Goal: Task Accomplishment & Management: Manage account settings

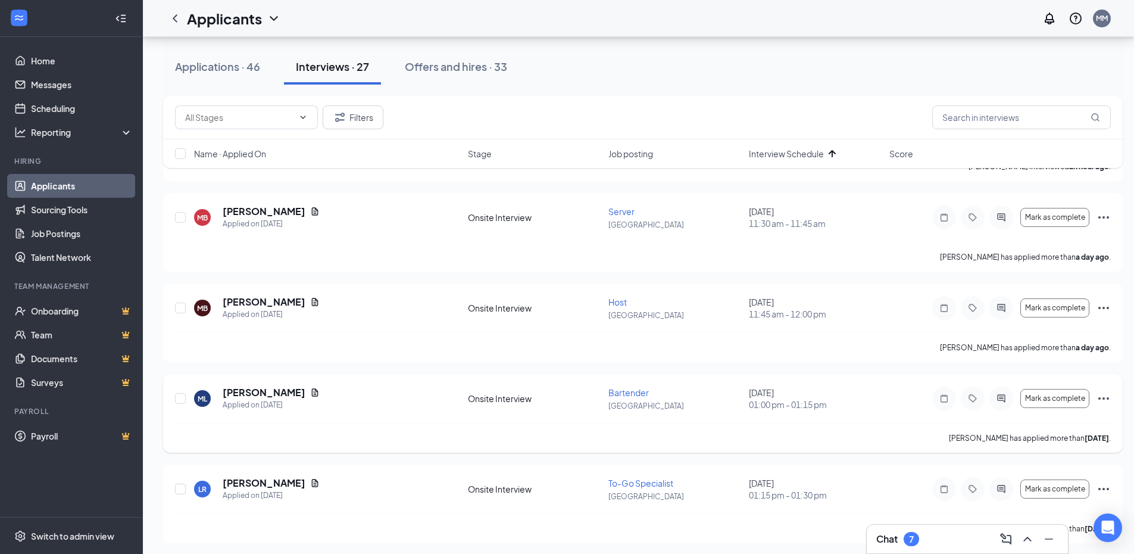
scroll to position [496, 0]
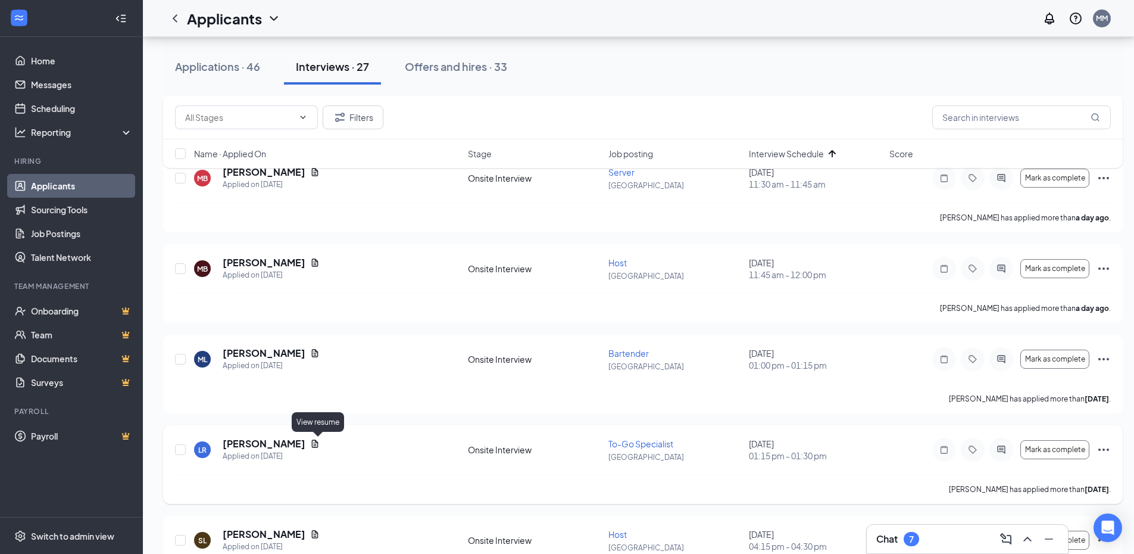
click at [320, 443] on icon "Document" at bounding box center [315, 444] width 10 height 10
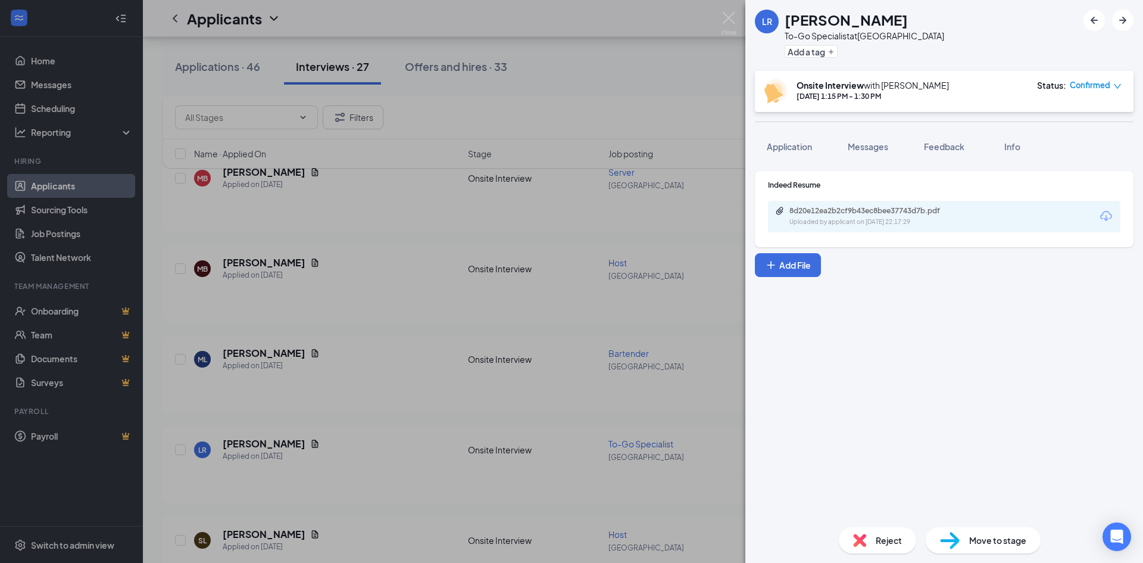
click at [899, 205] on div "8d20e12ea2b2cf9b43ec8bee37743d7b.pdf Uploaded by applicant on [DATE] 22:17:29" at bounding box center [944, 217] width 352 height 32
click at [894, 214] on div "8d20e12ea2b2cf9b43ec8bee37743d7b.pdf" at bounding box center [872, 211] width 167 height 10
click at [511, 335] on div "LR [PERSON_NAME] To-Go Specialist at [GEOGRAPHIC_DATA] Add a tag Onsite Intervi…" at bounding box center [571, 281] width 1143 height 563
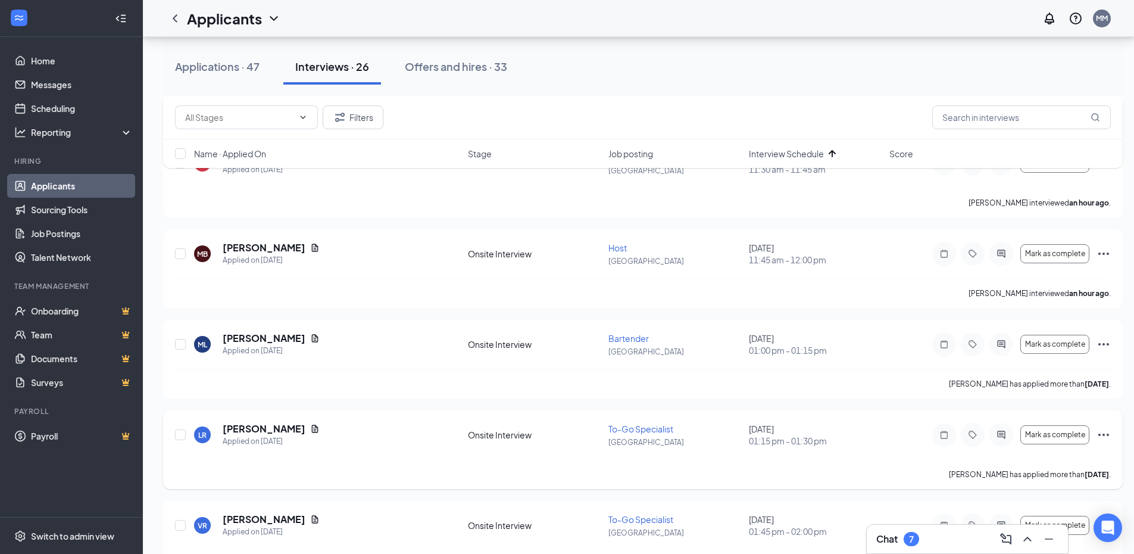
scroll to position [496, 0]
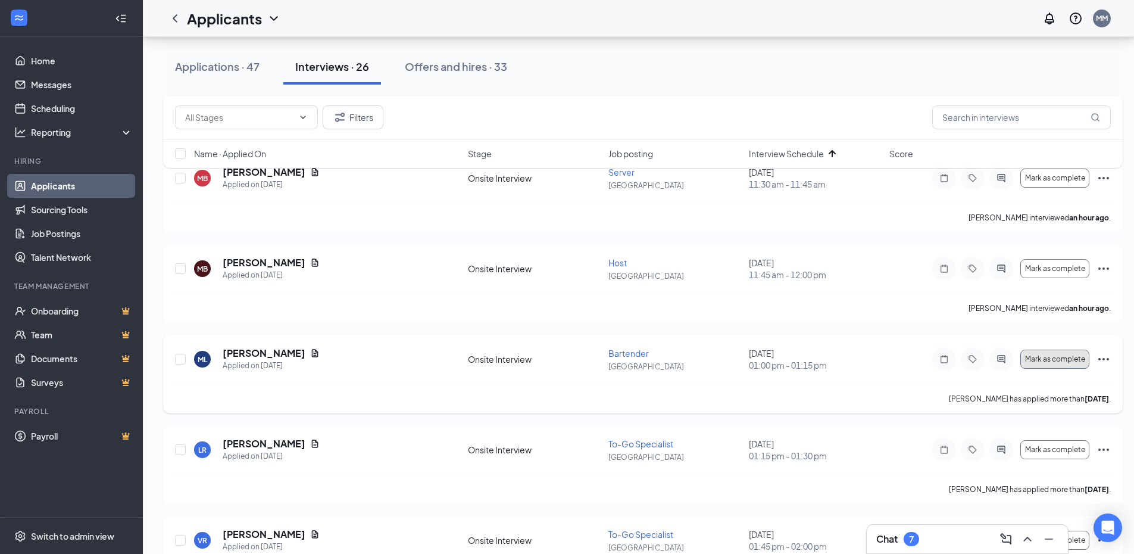
click at [1081, 361] on span "Mark as complete" at bounding box center [1055, 359] width 60 height 8
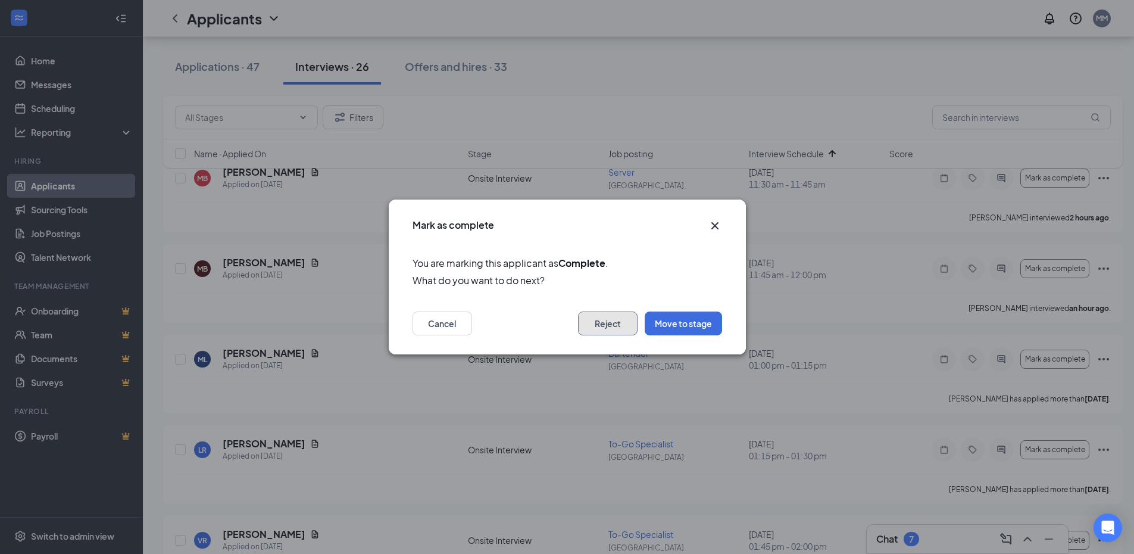
click at [620, 325] on button "Reject" at bounding box center [608, 323] width 60 height 24
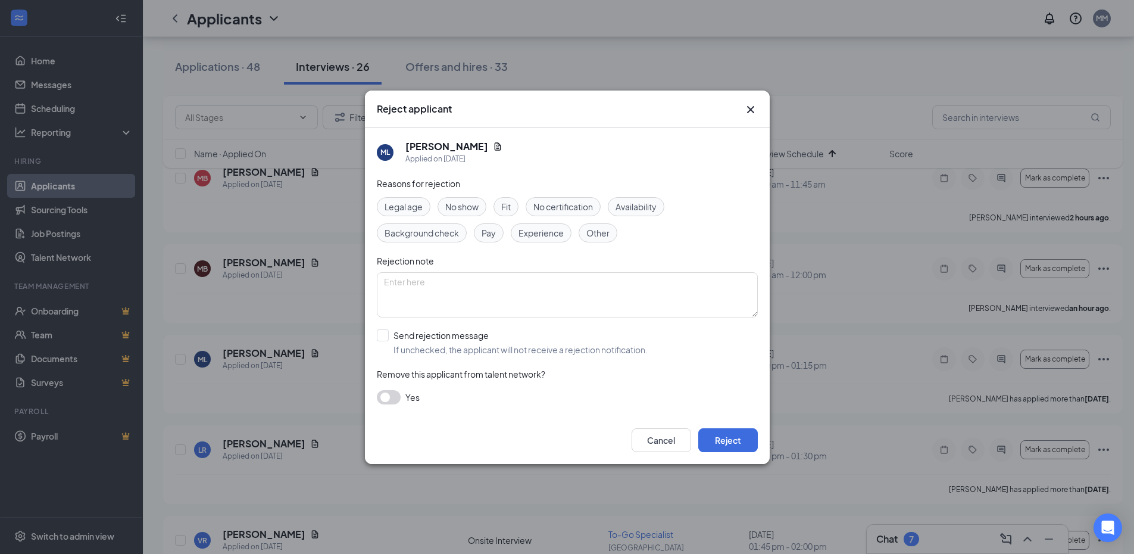
click at [433, 203] on div "Legal age No show Fit No certification Availability Background check Pay Experi…" at bounding box center [567, 219] width 381 height 45
click at [477, 205] on span "No show" at bounding box center [461, 206] width 33 height 13
click at [745, 436] on button "Reject" at bounding box center [728, 440] width 60 height 24
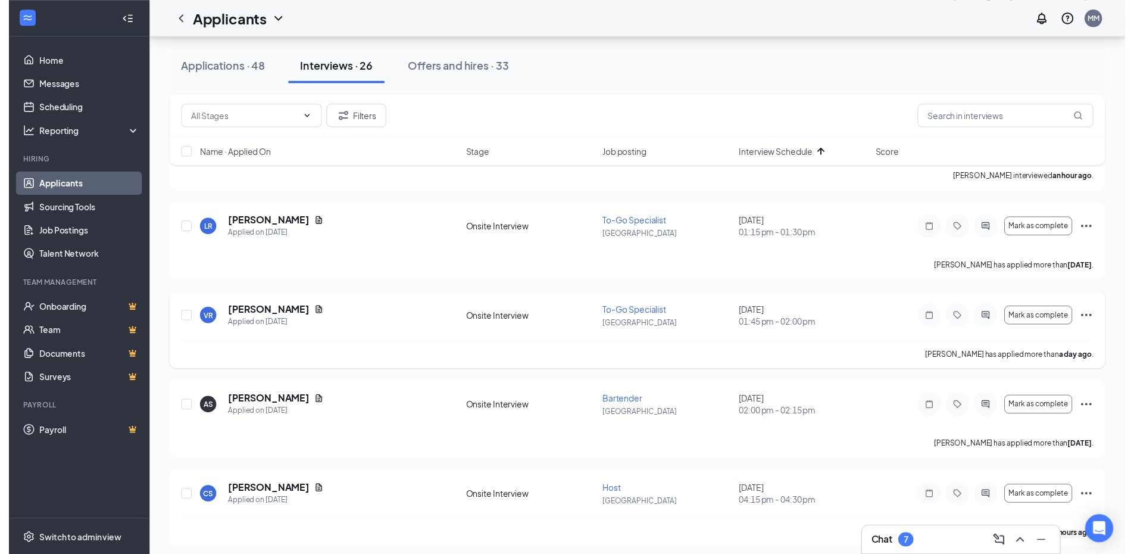
scroll to position [635, 0]
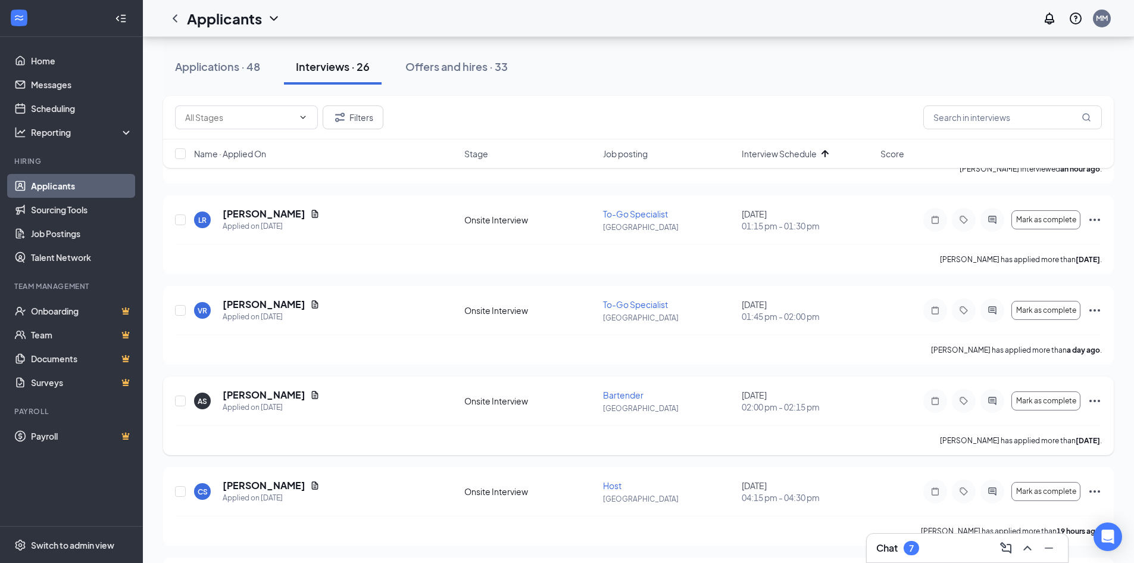
click at [320, 393] on icon "Document" at bounding box center [315, 395] width 10 height 10
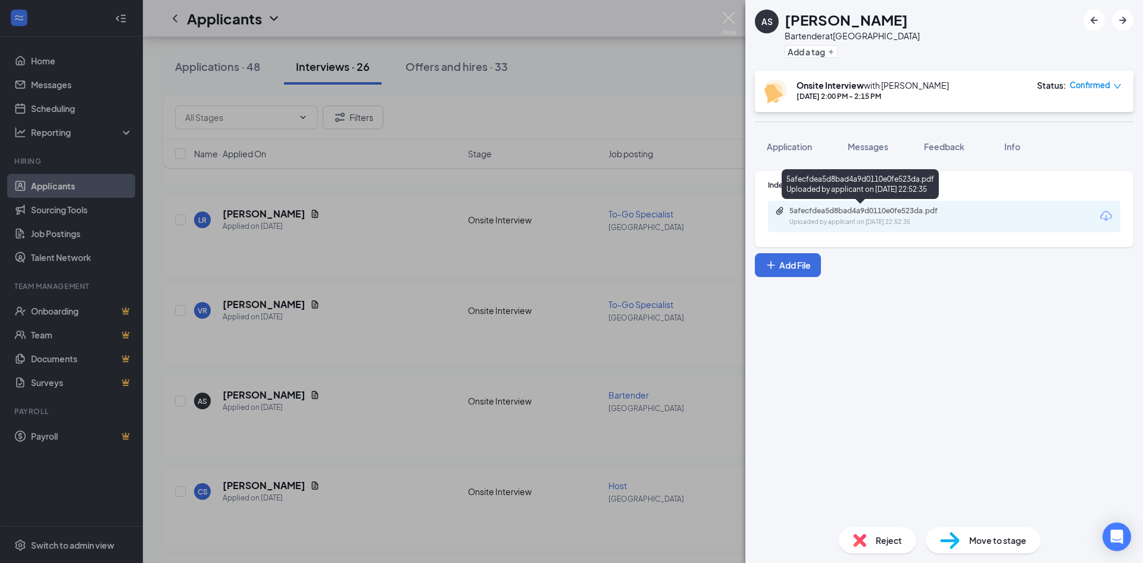
click at [935, 227] on div "5afecfdea5d8bad4a9d0110e0fe523da.pdf Uploaded by applicant on [DATE] 22:52:35" at bounding box center [944, 217] width 352 height 32
click at [930, 215] on div "5afecfdea5d8bad4a9d0110e0fe523da.pdf" at bounding box center [872, 211] width 167 height 10
click at [346, 345] on div "AS [PERSON_NAME] Bartender at [GEOGRAPHIC_DATA] Add a tag Onsite Interview with…" at bounding box center [571, 281] width 1143 height 563
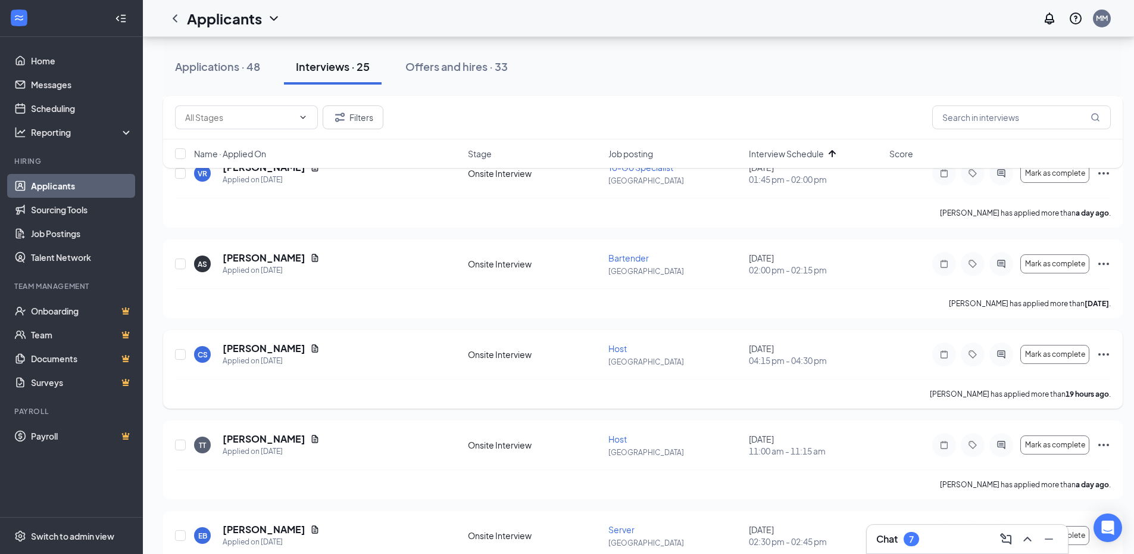
scroll to position [774, 0]
click at [320, 341] on div "[PERSON_NAME]" at bounding box center [271, 346] width 97 height 13
click at [320, 348] on icon "Document" at bounding box center [315, 347] width 10 height 10
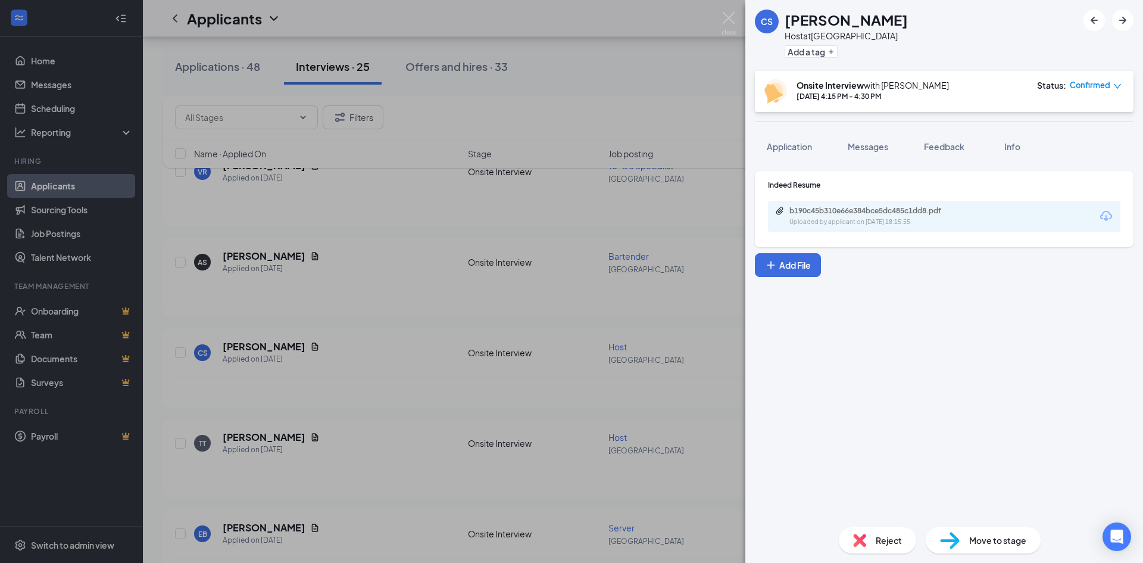
drag, startPoint x: 892, startPoint y: 201, endPoint x: 888, endPoint y: 210, distance: 10.1
click at [892, 203] on div "b190c45b310e66e384bce5dc485c1dd8.pdf Uploaded by applicant on [DATE] 18:15:55" at bounding box center [944, 217] width 352 height 32
click at [887, 211] on div "b190c45b310e66e384bce5dc485c1dd8.pdf" at bounding box center [872, 211] width 167 height 10
click at [557, 426] on div "CS [PERSON_NAME] Host at [GEOGRAPHIC_DATA] Add a tag Onsite Interview with [PER…" at bounding box center [571, 281] width 1143 height 563
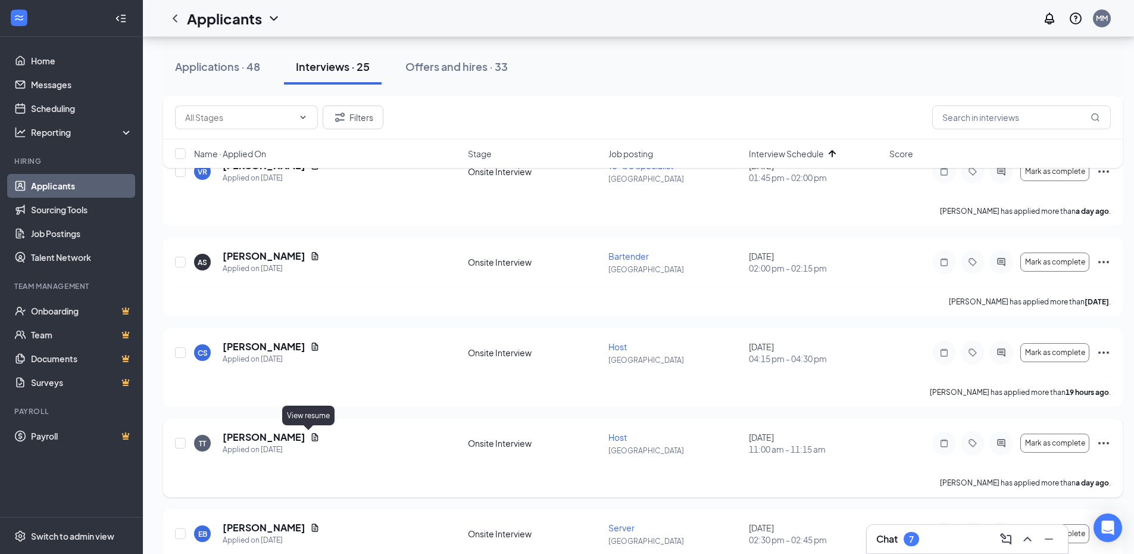
click at [310, 432] on icon "Document" at bounding box center [315, 437] width 10 height 10
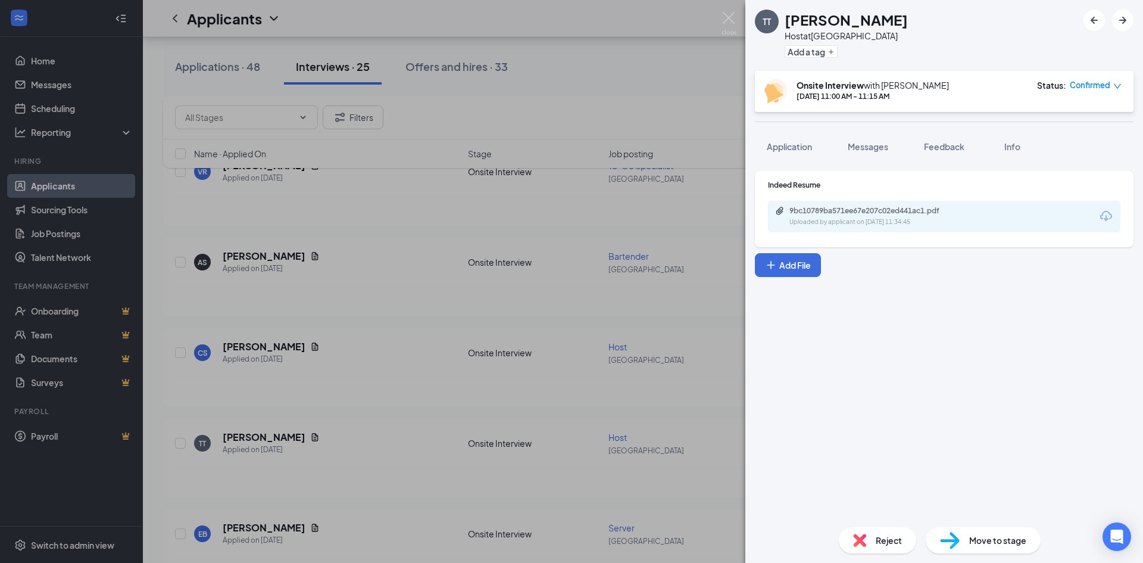
click at [855, 205] on div "9bc10789ba571ee67e207c02ed441ac1.pdf Uploaded by applicant on [DATE] 11:34:45" at bounding box center [944, 217] width 352 height 32
click at [839, 213] on div "9bc10789ba571ee67e207c02ed441ac1.pdf" at bounding box center [872, 211] width 167 height 10
click at [313, 383] on div "TT [PERSON_NAME] Host at [GEOGRAPHIC_DATA] Add a tag Onsite Interview with [PER…" at bounding box center [571, 281] width 1143 height 563
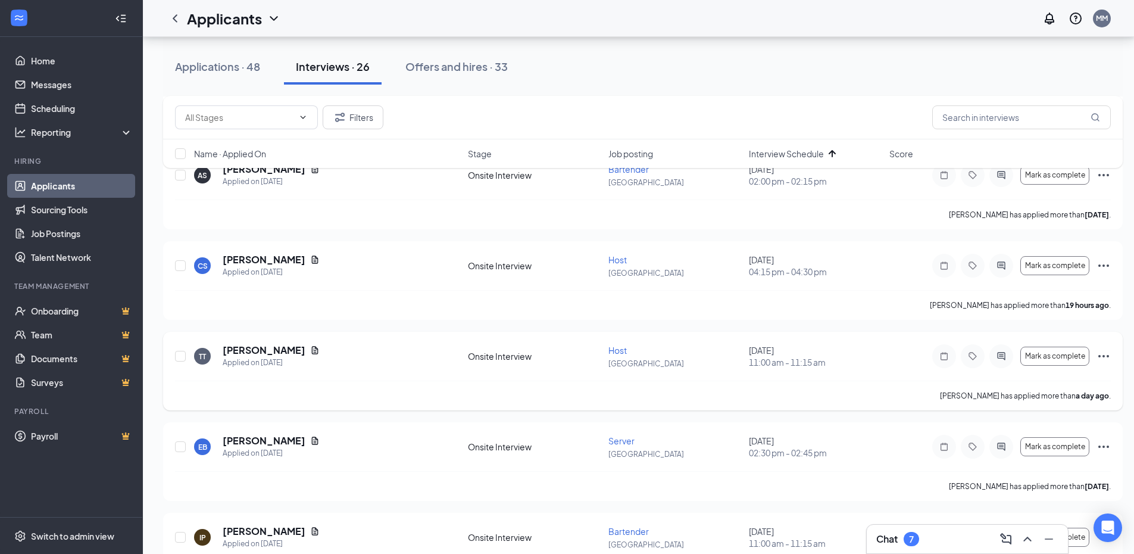
scroll to position [873, 0]
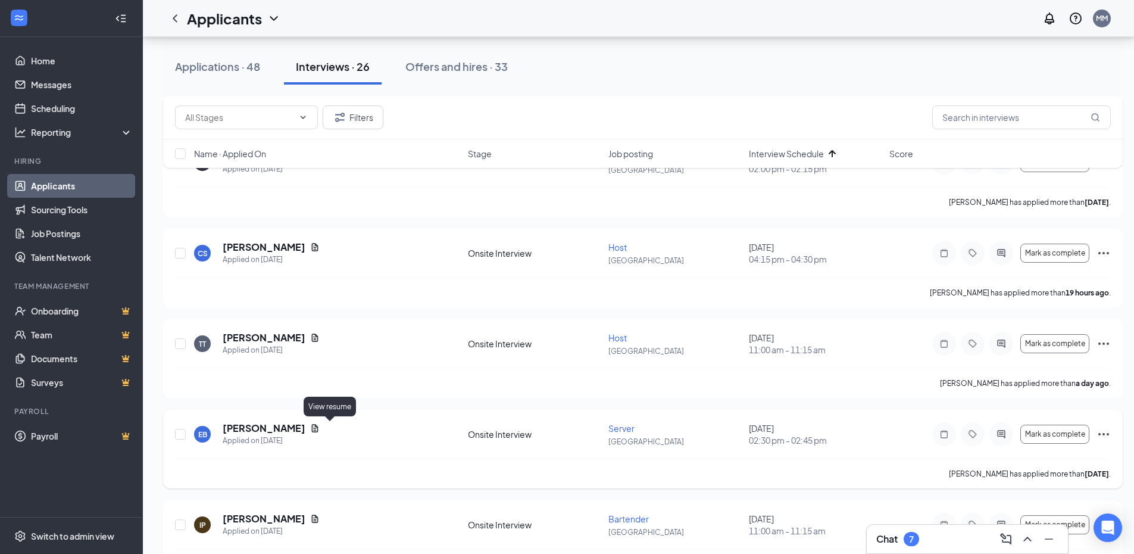
click at [320, 424] on icon "Document" at bounding box center [315, 428] width 10 height 10
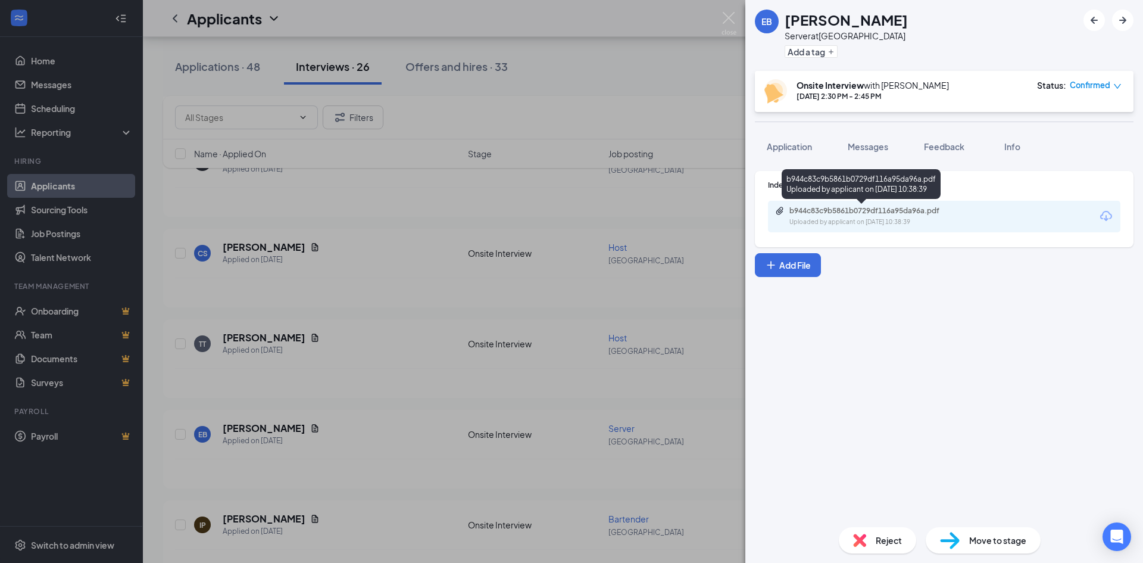
click at [855, 210] on div "b944c83c9b5861b0729df116a95da96a.pdf" at bounding box center [872, 211] width 167 height 10
click at [411, 342] on div "EB [PERSON_NAME] Server at [GEOGRAPHIC_DATA] Add a tag Onsite Interview with [P…" at bounding box center [571, 281] width 1143 height 563
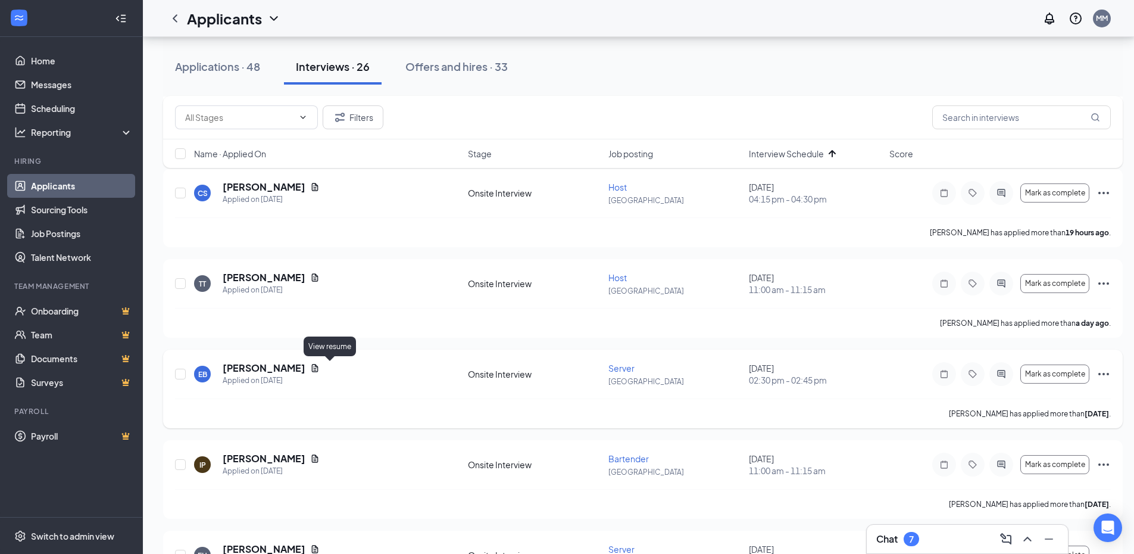
scroll to position [972, 0]
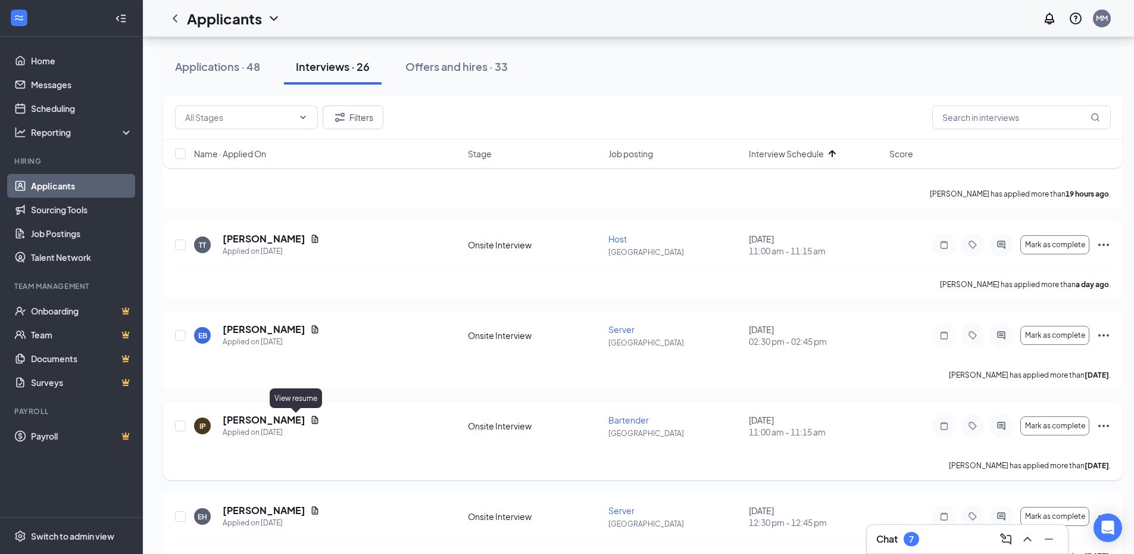
click at [310, 416] on icon "Document" at bounding box center [315, 420] width 10 height 10
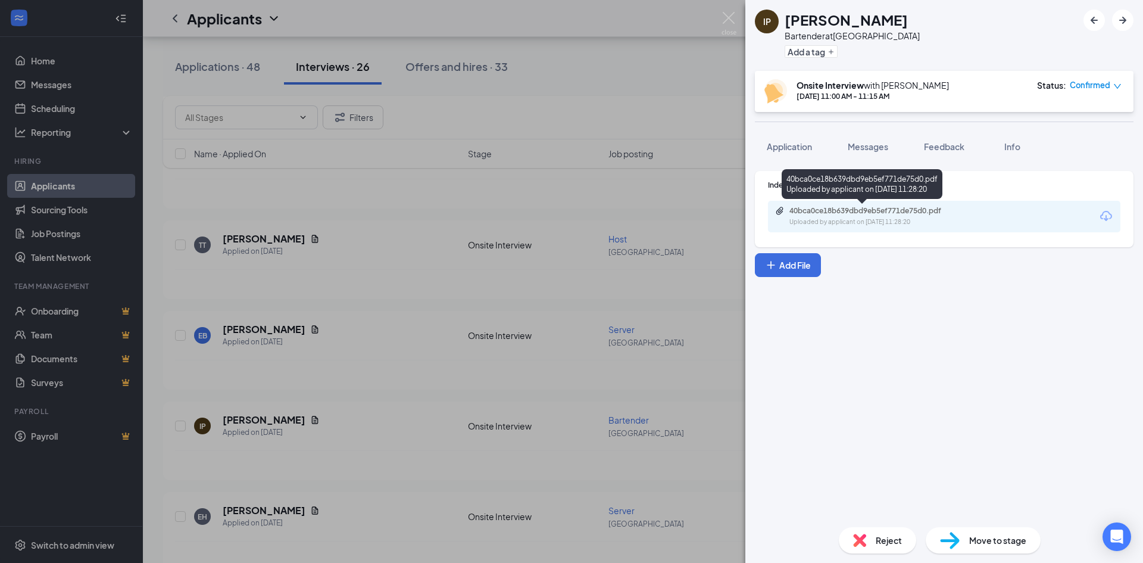
click at [811, 213] on div "40bca0ce18b639dbd9eb5ef771de75d0.pdf" at bounding box center [872, 211] width 167 height 10
drag, startPoint x: 213, startPoint y: 483, endPoint x: 281, endPoint y: 494, distance: 69.3
click at [213, 483] on div "IP [PERSON_NAME] Bartender at [GEOGRAPHIC_DATA] Add a tag Onsite Interview with…" at bounding box center [571, 281] width 1143 height 563
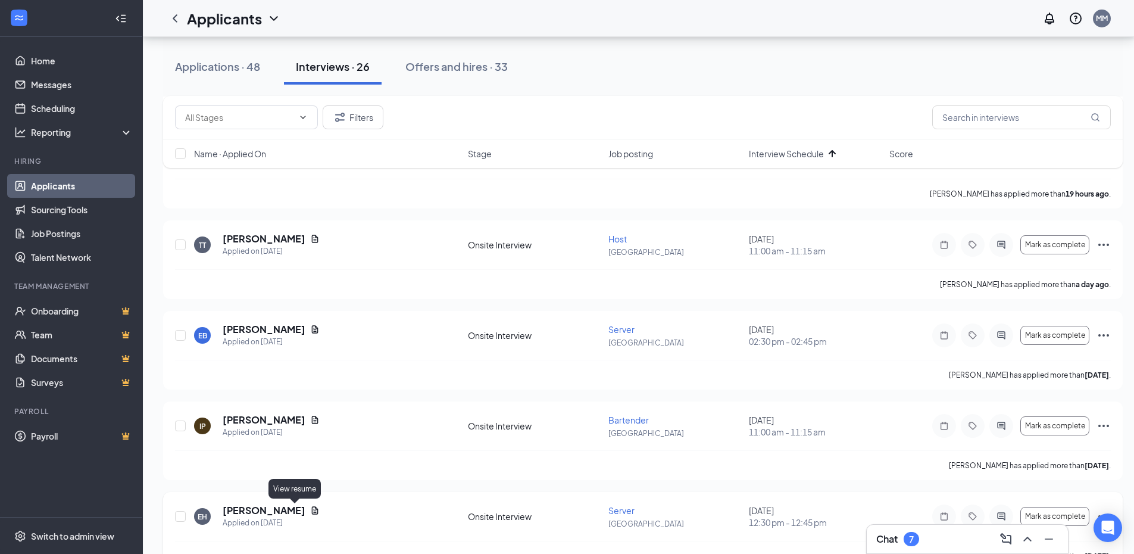
click at [312, 510] on icon "Document" at bounding box center [315, 510] width 7 height 8
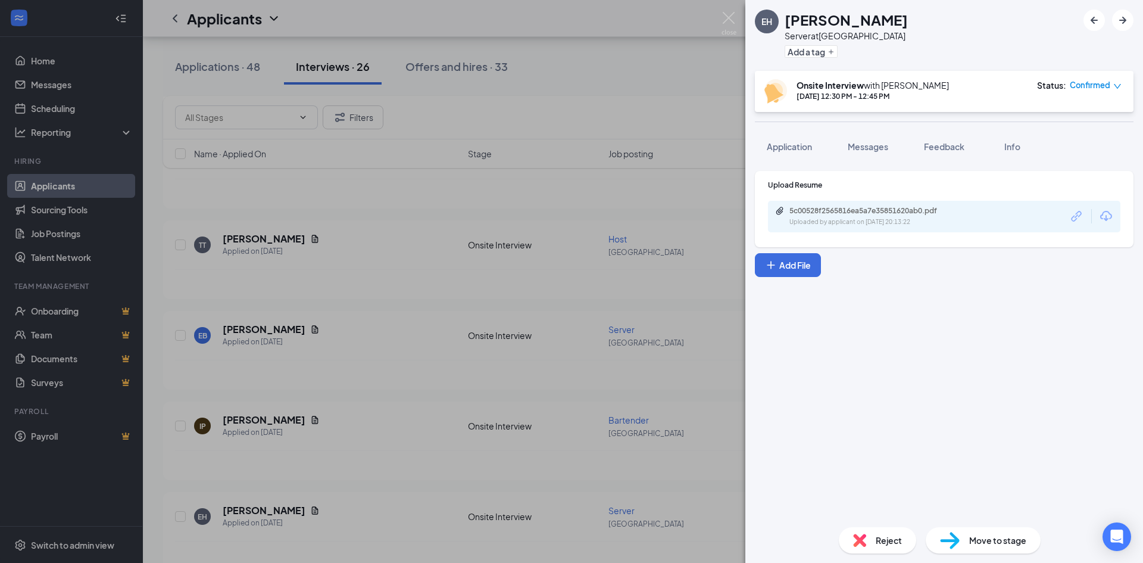
click at [869, 222] on div "Uploaded by applicant on [DATE] 20:13:22" at bounding box center [878, 222] width 179 height 10
click at [336, 546] on div "EH [PERSON_NAME] Server at [GEOGRAPHIC_DATA] Add a tag Onsite Interview with [P…" at bounding box center [571, 281] width 1143 height 563
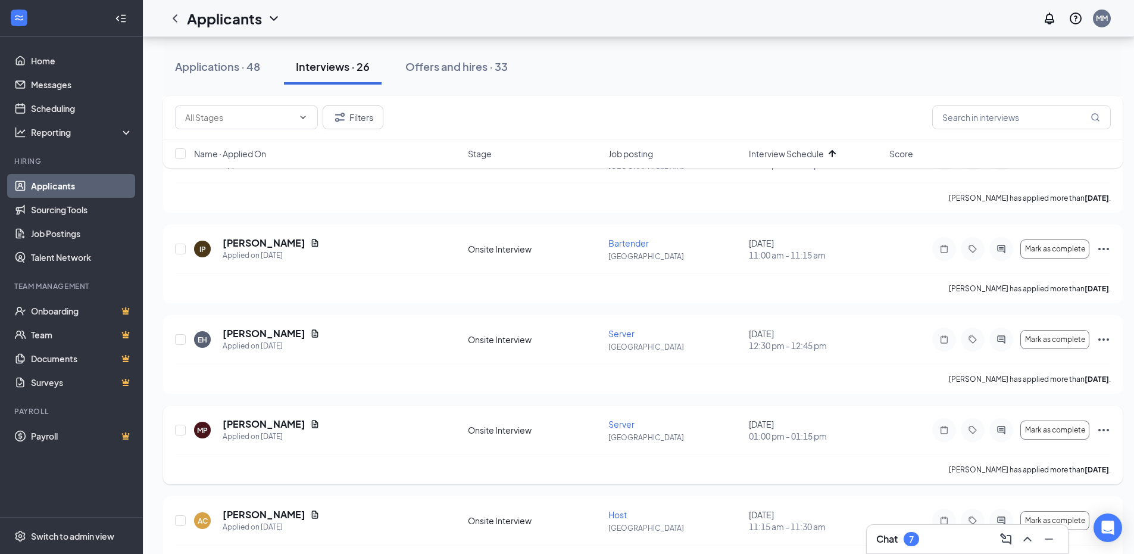
scroll to position [1151, 0]
click at [310, 423] on icon "Document" at bounding box center [315, 422] width 10 height 10
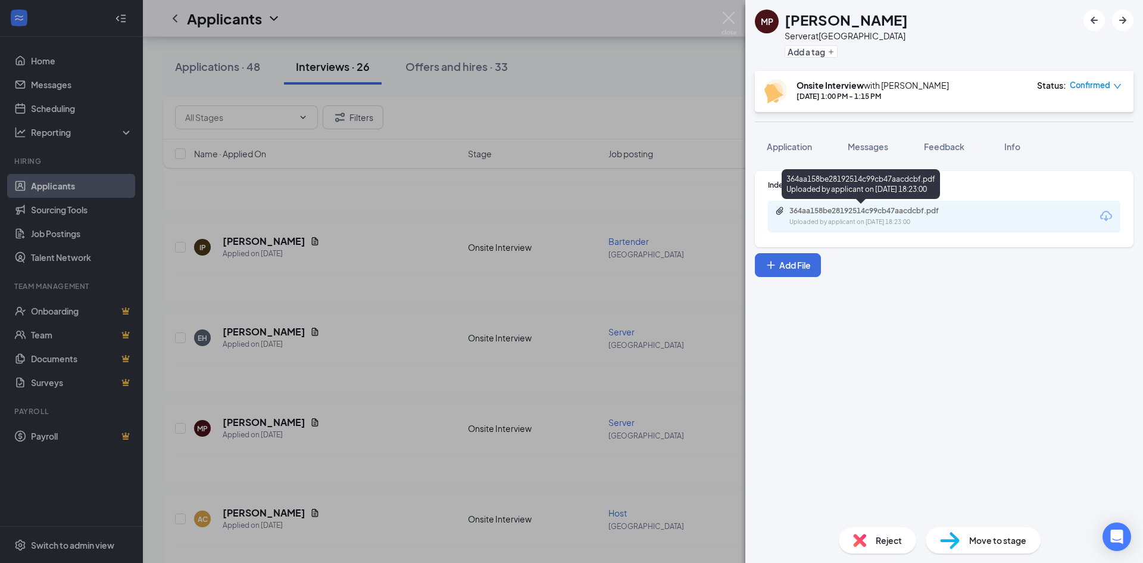
click at [849, 219] on div "Uploaded by applicant on [DATE] 18:23:00" at bounding box center [878, 222] width 179 height 10
click at [449, 473] on div "[PERSON_NAME] Pues Server at [GEOGRAPHIC_DATA] Add a tag Onsite Interview with …" at bounding box center [571, 281] width 1143 height 563
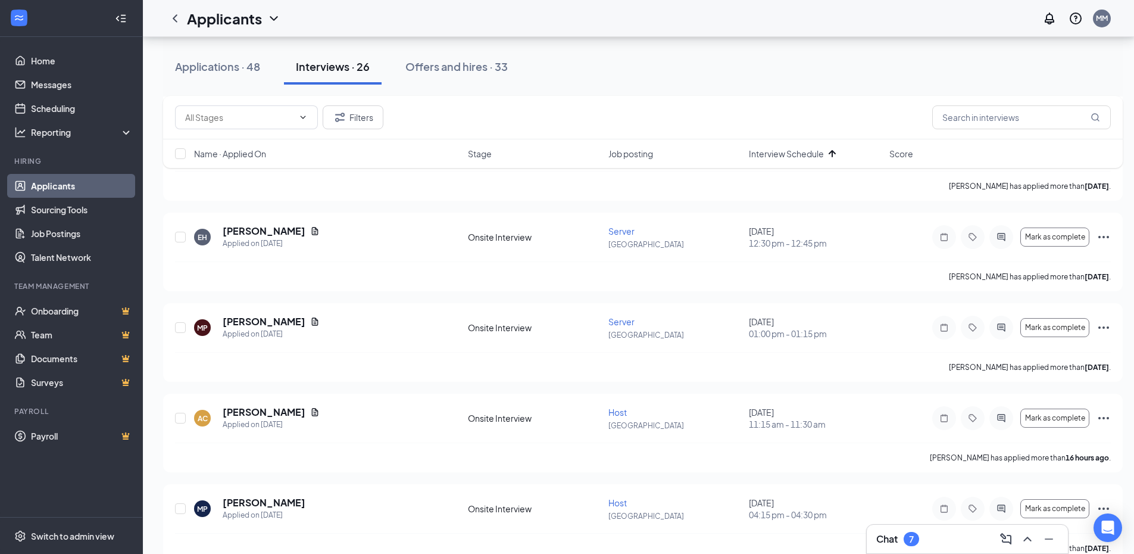
scroll to position [1290, 0]
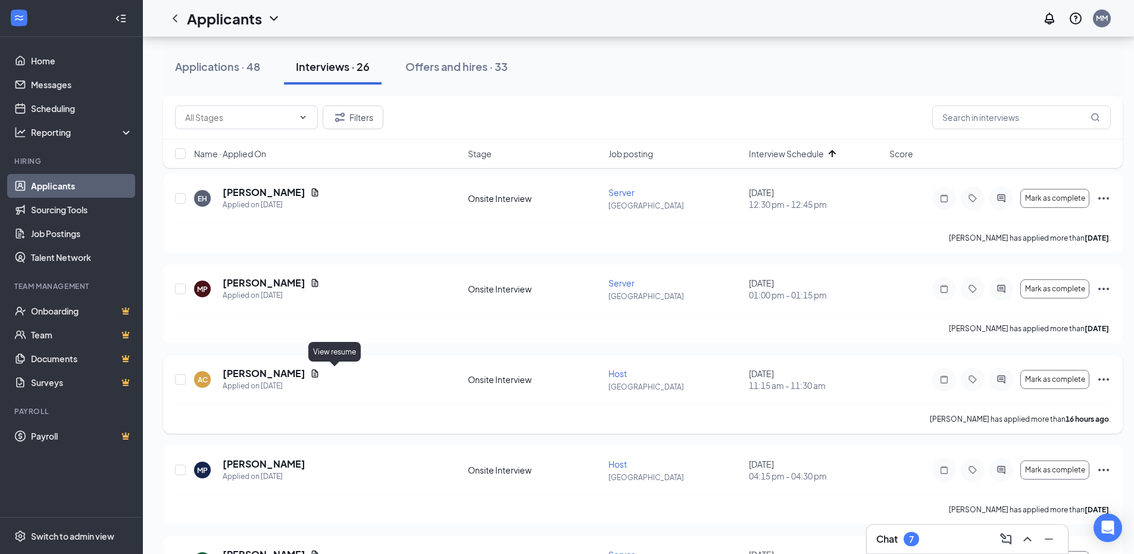
click at [319, 377] on icon "Document" at bounding box center [315, 373] width 7 height 8
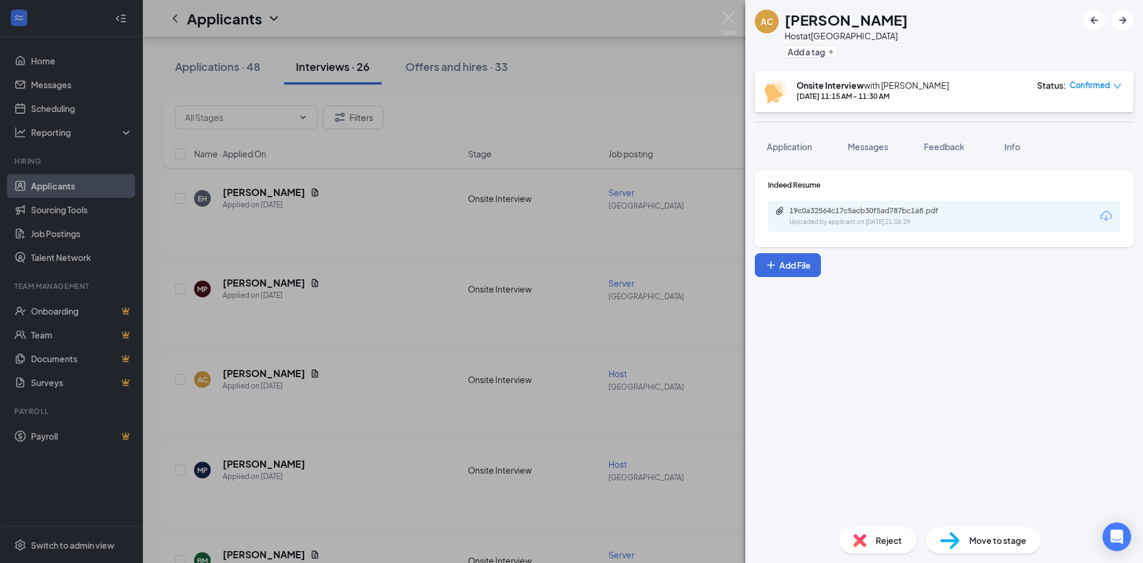
click at [867, 223] on div "Uploaded by applicant on [DATE] 21:06:29" at bounding box center [878, 222] width 179 height 10
click at [522, 391] on div "AC [PERSON_NAME] Host at [GEOGRAPHIC_DATA] Add a tag Onsite Interview with [PER…" at bounding box center [571, 281] width 1143 height 563
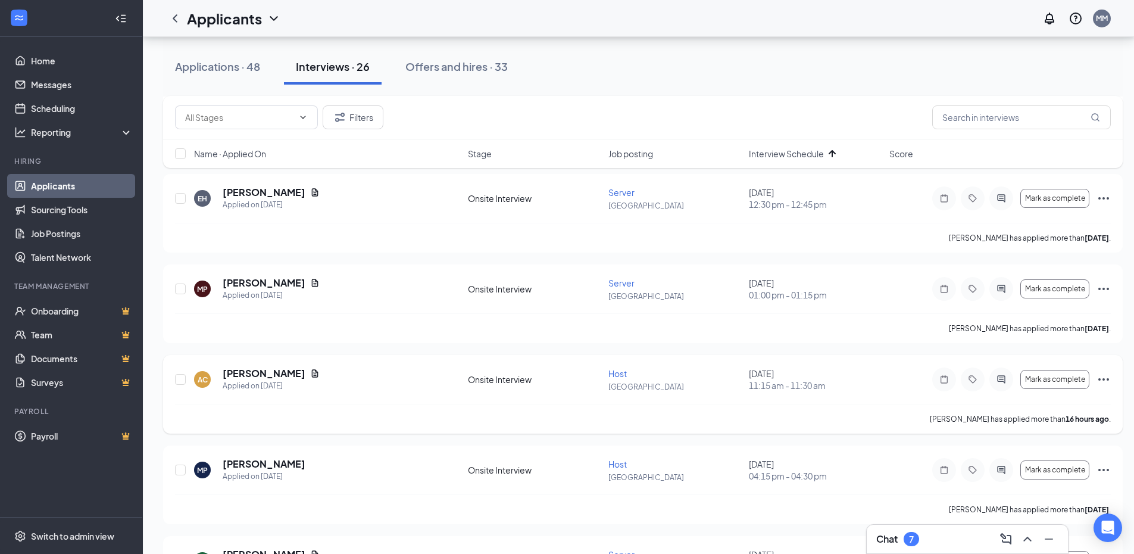
click at [1103, 379] on icon "Ellipses" at bounding box center [1103, 379] width 11 height 2
click at [876, 345] on div "[PERSON_NAME] Applied on [DATE] Onsite Interview Server [GEOGRAPHIC_DATA] [DATE…" at bounding box center [643, 167] width 960 height 2341
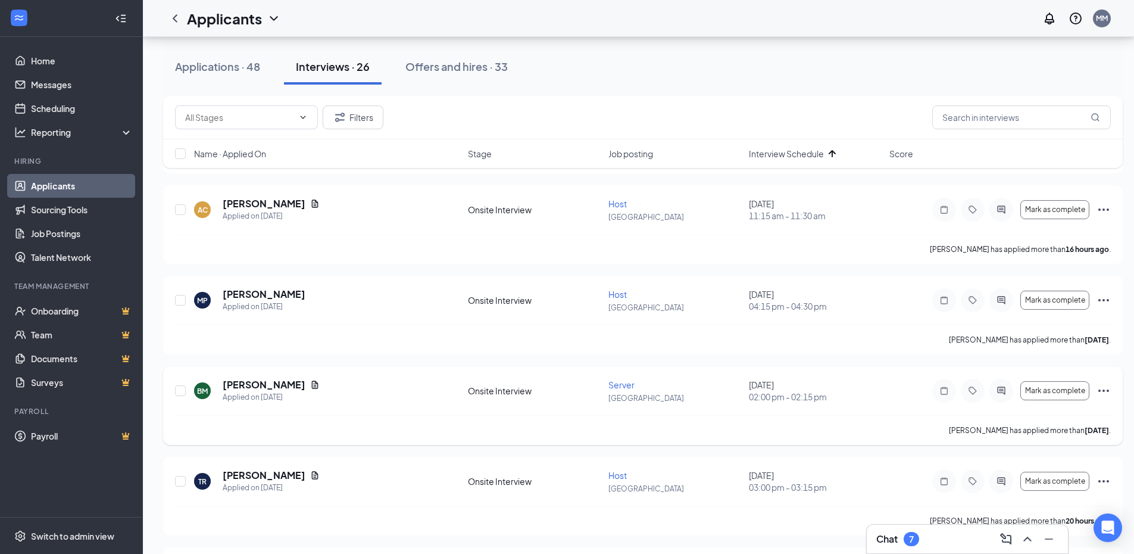
scroll to position [1469, 0]
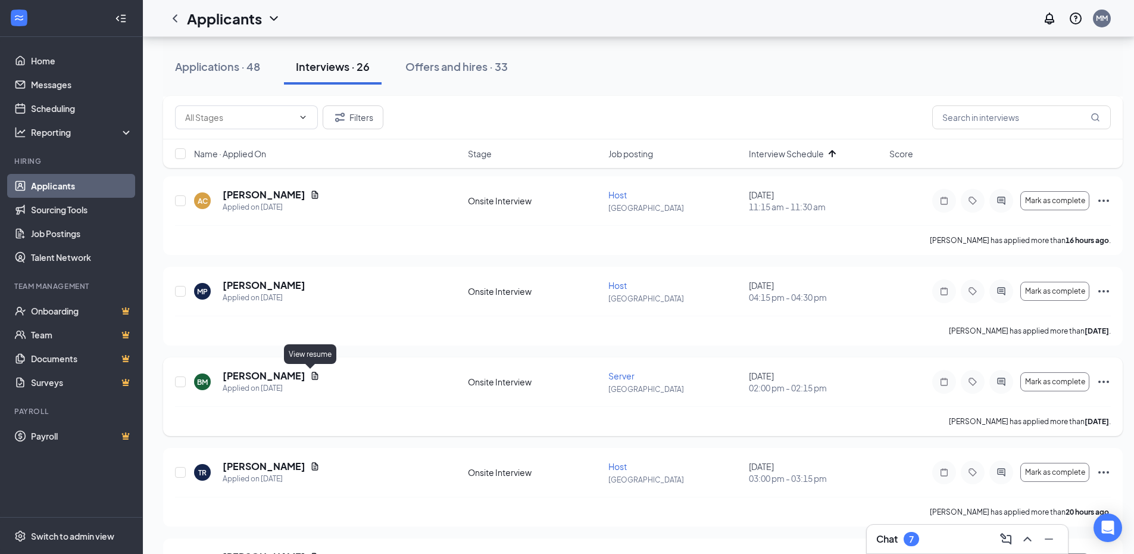
click at [310, 377] on icon "Document" at bounding box center [315, 376] width 10 height 10
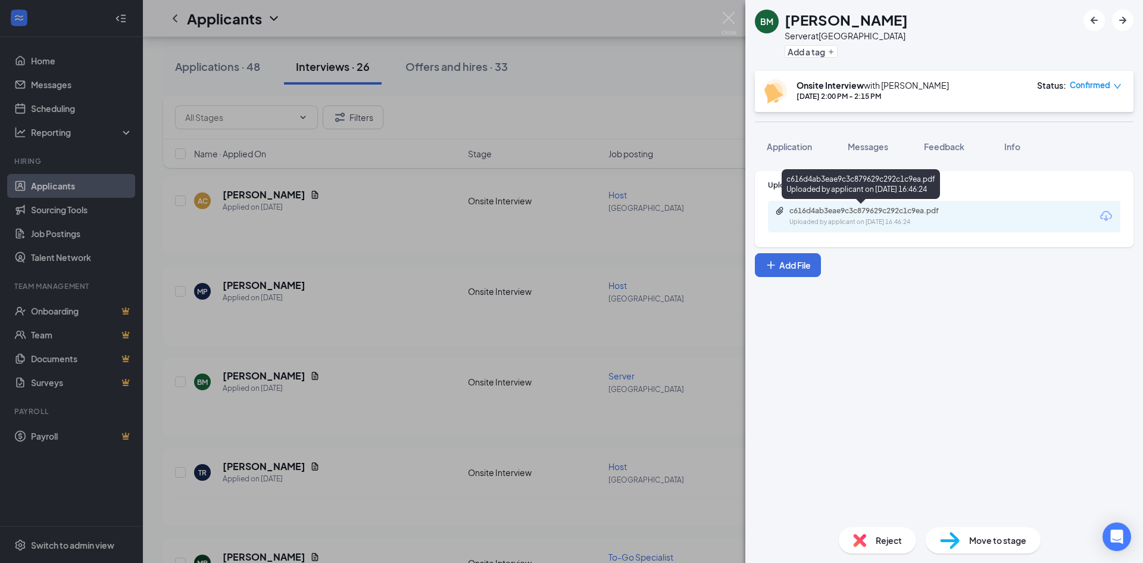
click at [861, 217] on div "c616d4ab3eae9c3c879629c292c1c9ea.pdf Uploaded by applicant on [DATE] 16:46:24" at bounding box center [871, 216] width 193 height 21
click at [957, 217] on div "c616d4ab3eae9c3c879629c292c1c9ea.pdf Uploaded by applicant on [DATE] 16:46:24" at bounding box center [871, 216] width 193 height 21
click at [324, 401] on div "BM [PERSON_NAME] Server at [GEOGRAPHIC_DATA] Add a tag Onsite Interview with [P…" at bounding box center [571, 281] width 1143 height 563
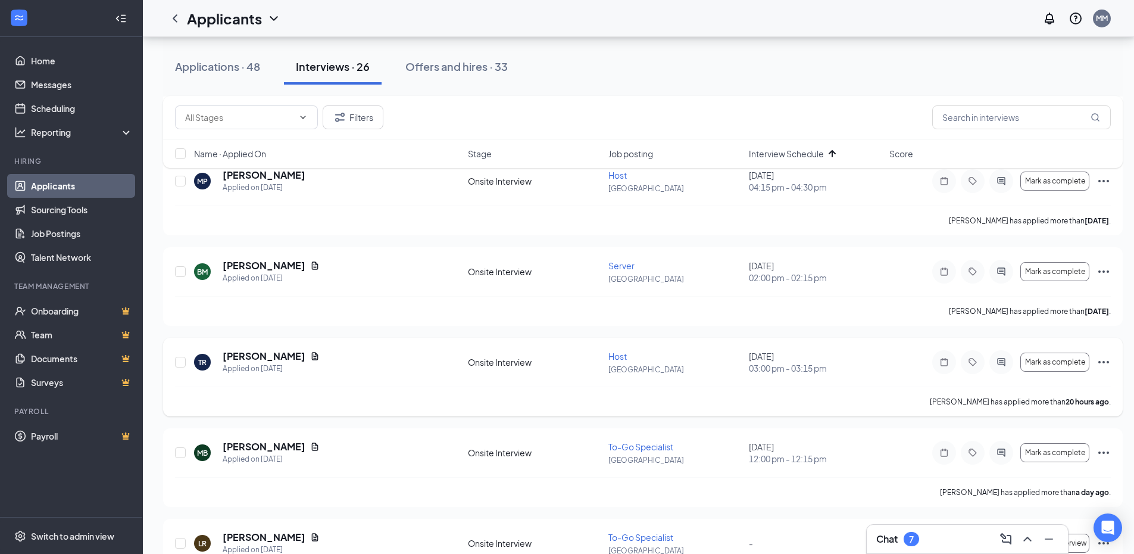
scroll to position [1607, 0]
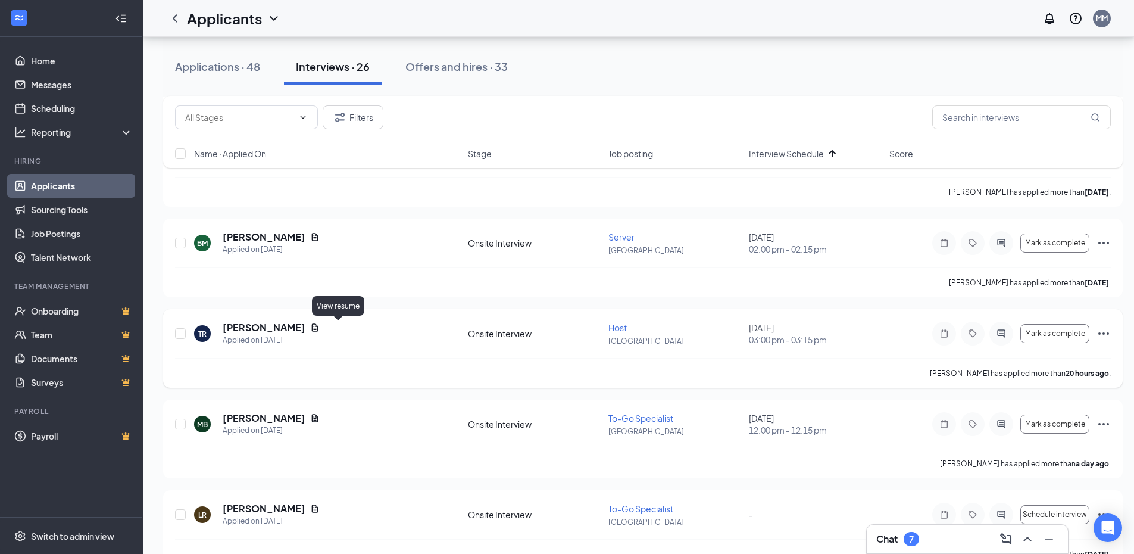
click at [320, 325] on icon "Document" at bounding box center [315, 328] width 10 height 10
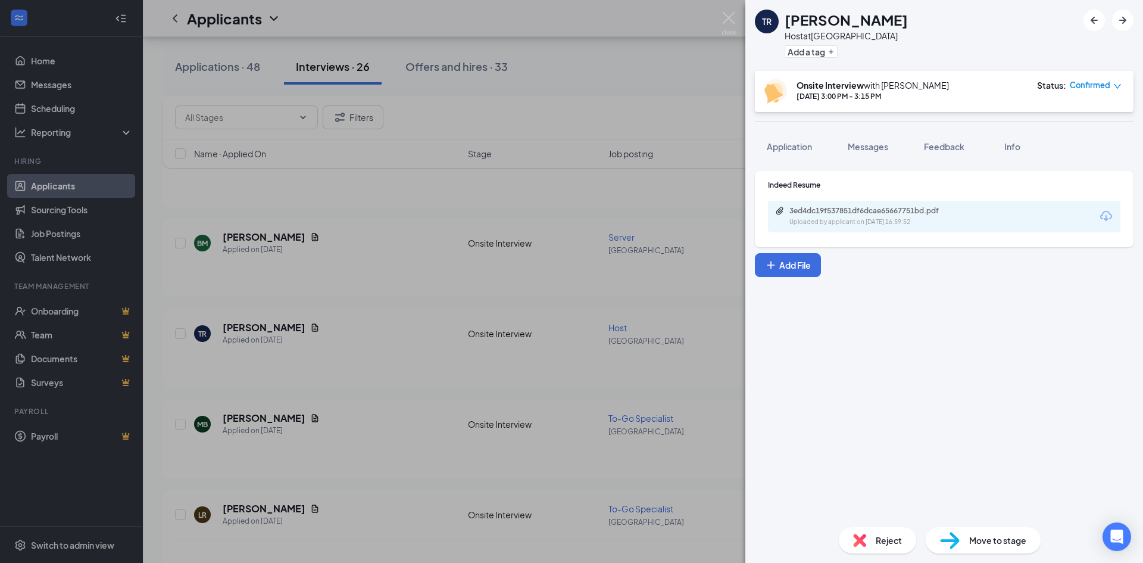
drag, startPoint x: 858, startPoint y: 203, endPoint x: 854, endPoint y: 217, distance: 15.1
click at [858, 204] on div "3ed4dc19f537851df6dcae65667751bd.pdf Uploaded by applicant on [DATE] 16:59:52" at bounding box center [944, 217] width 352 height 32
click at [853, 219] on div "Uploaded by applicant on [DATE] 16:59:52" at bounding box center [878, 222] width 179 height 10
click at [567, 326] on div "TR [PERSON_NAME] Host at [GEOGRAPHIC_DATA] Add a tag Onsite Interview with [PER…" at bounding box center [571, 281] width 1143 height 563
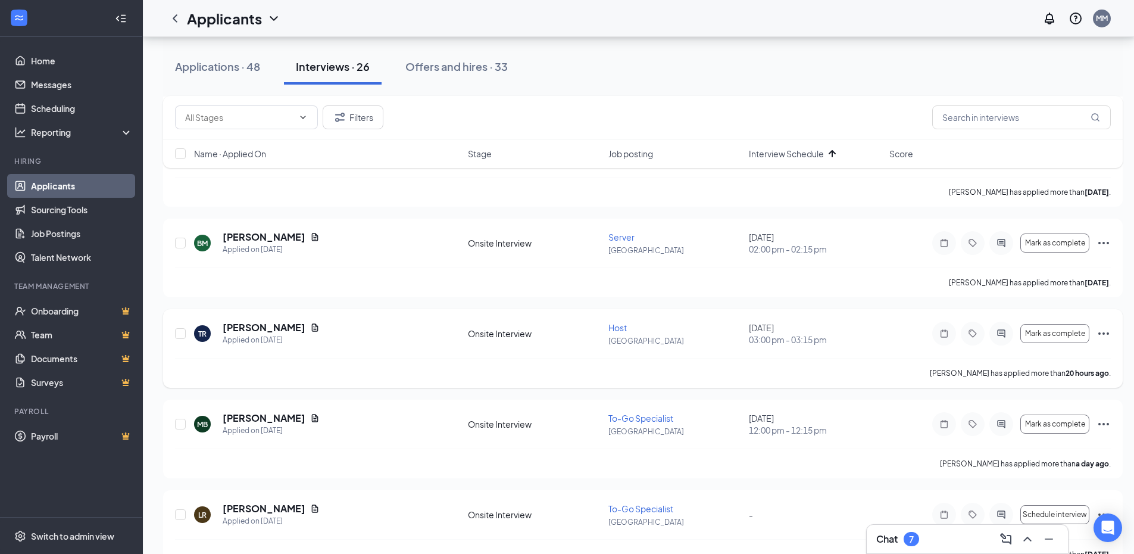
click at [1107, 336] on icon "Ellipses" at bounding box center [1104, 333] width 14 height 14
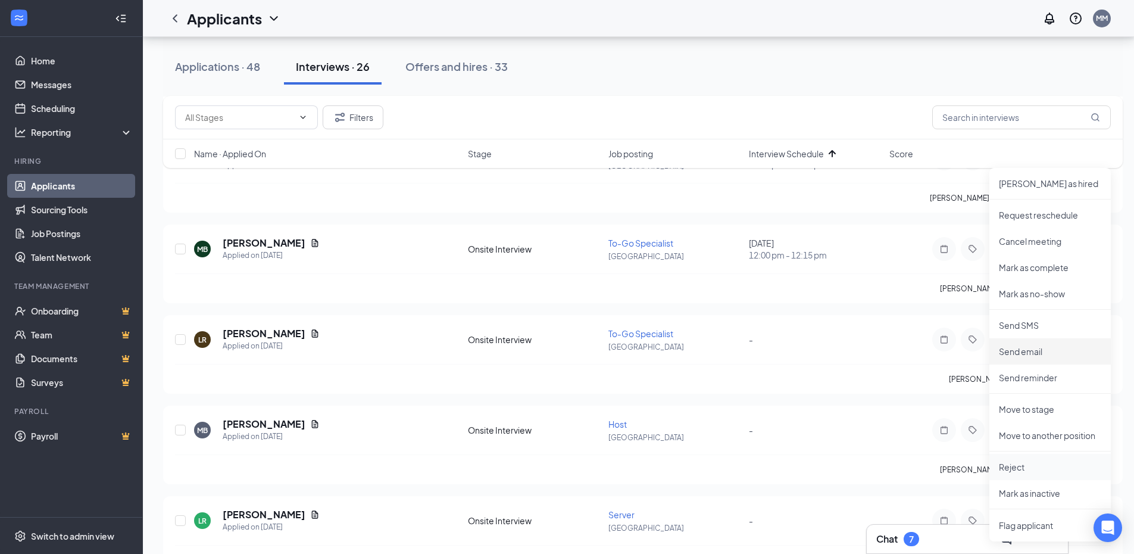
scroll to position [1786, 0]
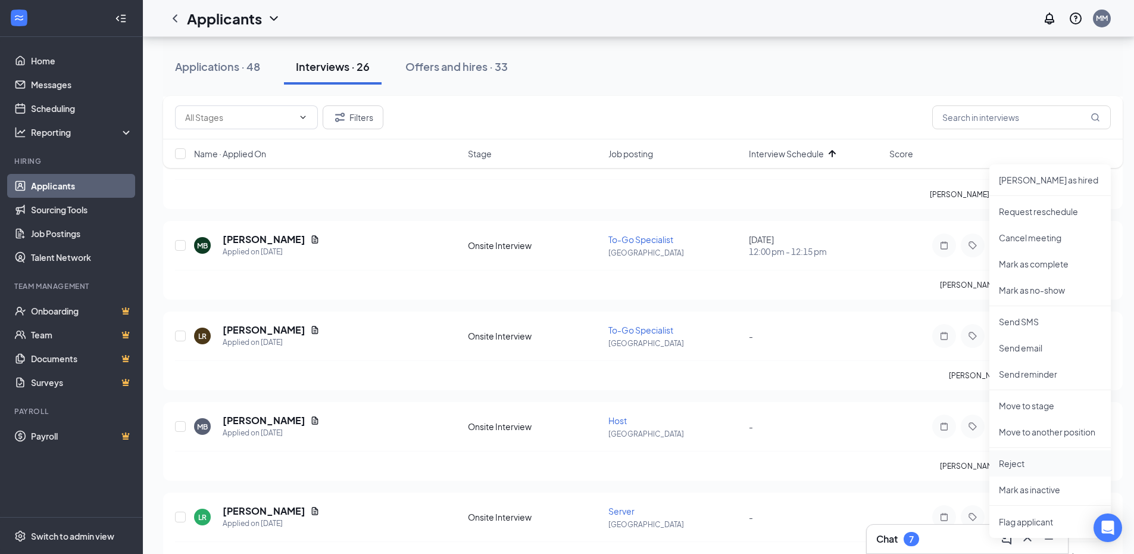
click at [1022, 467] on p "Reject" at bounding box center [1050, 463] width 102 height 12
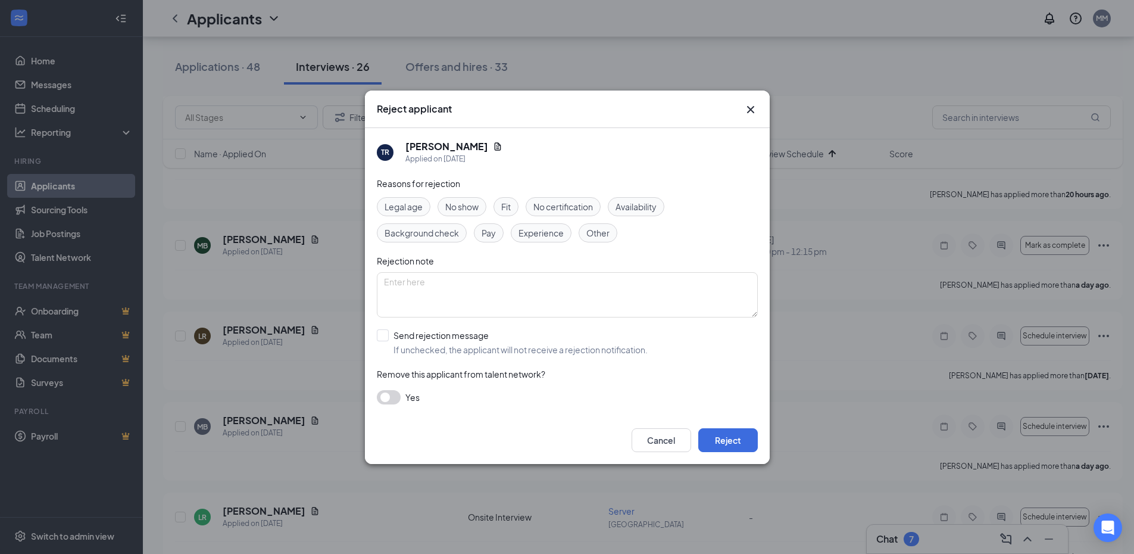
click at [532, 226] on span "Experience" at bounding box center [541, 232] width 45 height 13
click at [749, 437] on button "Reject" at bounding box center [728, 440] width 60 height 24
